Goal: Information Seeking & Learning: Learn about a topic

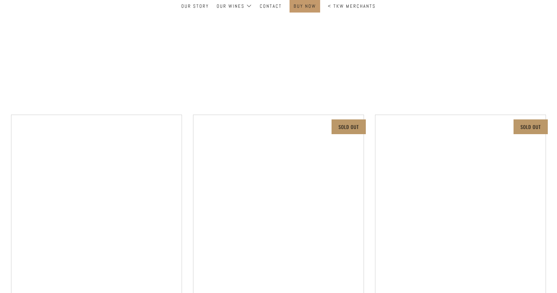
scroll to position [124, 0]
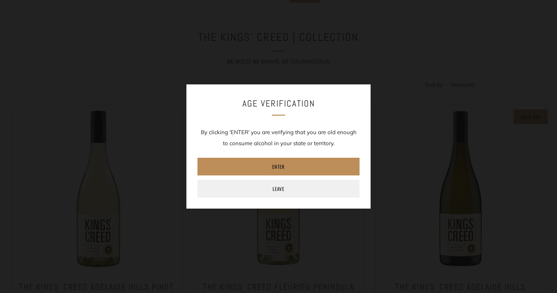
click at [255, 164] on link "Enter" at bounding box center [278, 167] width 162 height 18
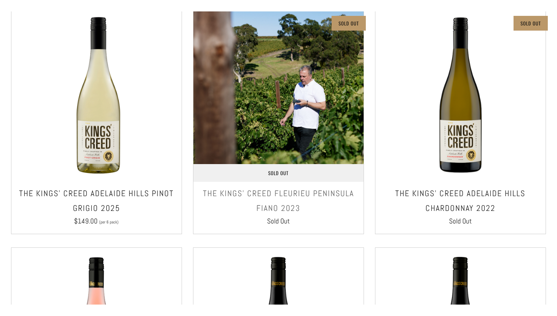
scroll to position [228, 0]
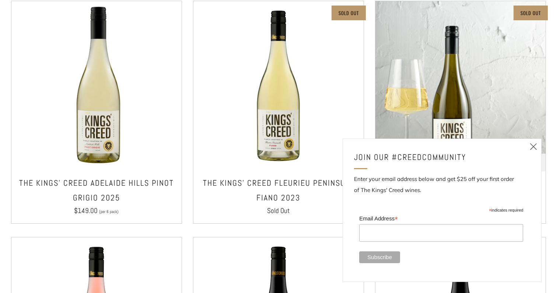
click at [542, 147] on img at bounding box center [460, 86] width 170 height 170
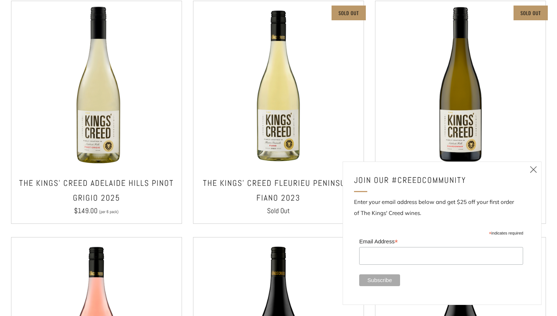
click at [537, 165] on icon at bounding box center [533, 169] width 9 height 9
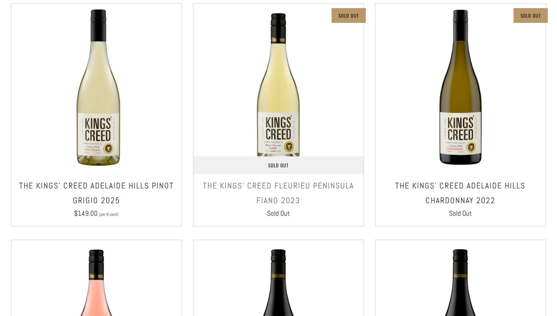
scroll to position [195, 0]
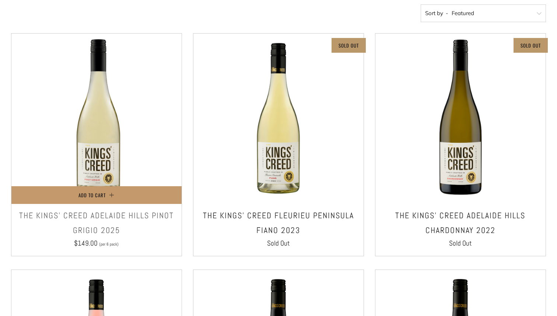
click at [143, 235] on h3 "THE KINGS' CREED ADELAIDE HILLS PINOT GRIGIO 2025" at bounding box center [96, 222] width 163 height 29
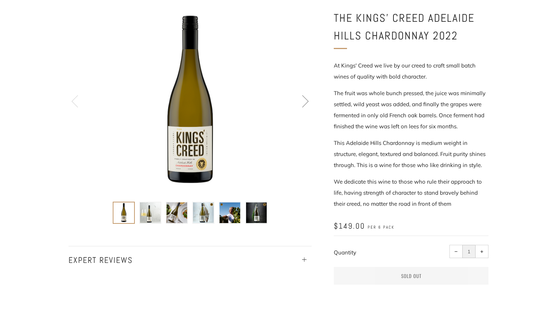
scroll to position [145, 0]
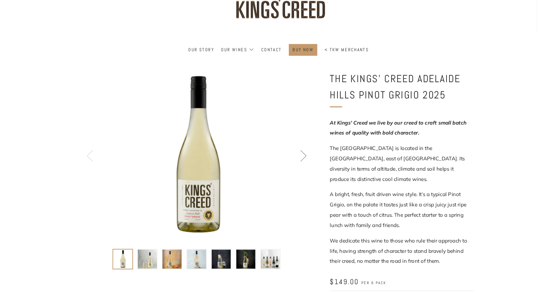
scroll to position [66, 0]
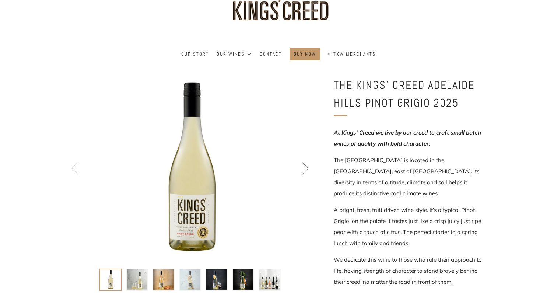
drag, startPoint x: 205, startPoint y: 182, endPoint x: 271, endPoint y: 267, distance: 107.3
